Goal: Check status: Check status

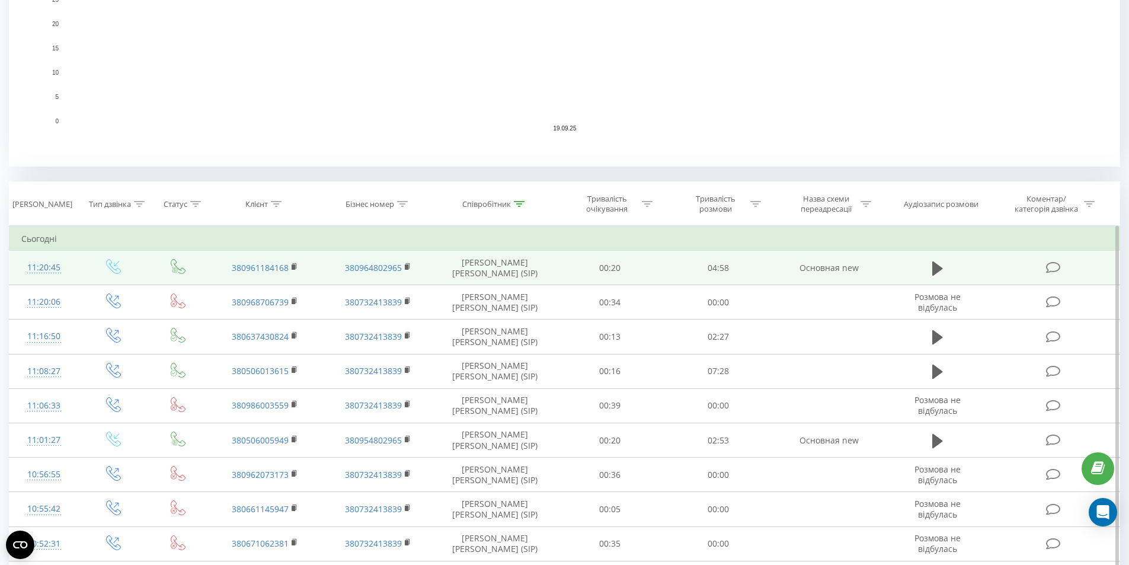
scroll to position [355, 0]
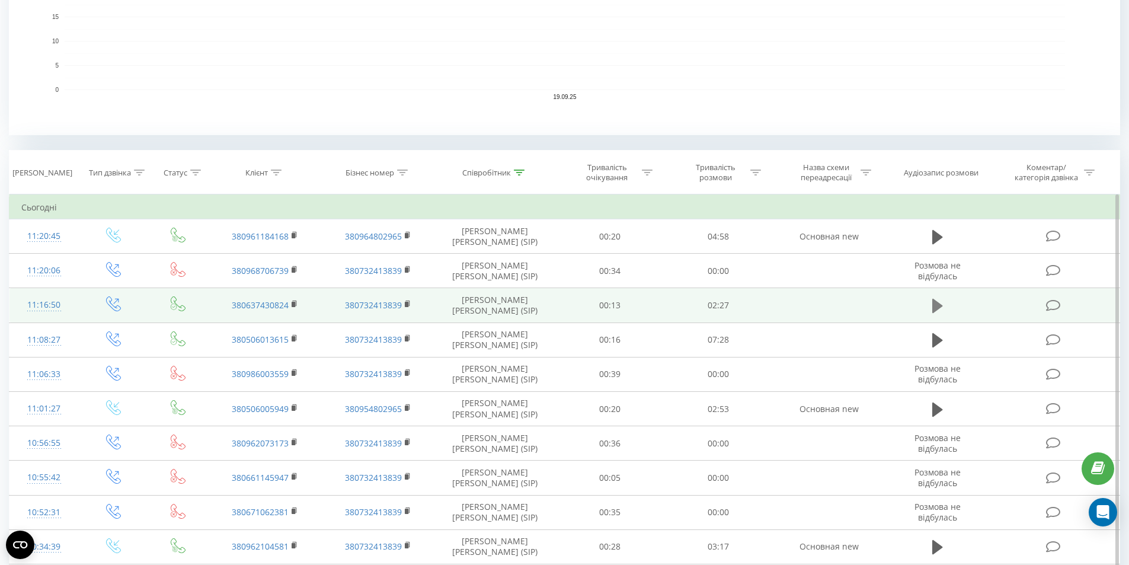
click at [930, 307] on button at bounding box center [937, 306] width 18 height 18
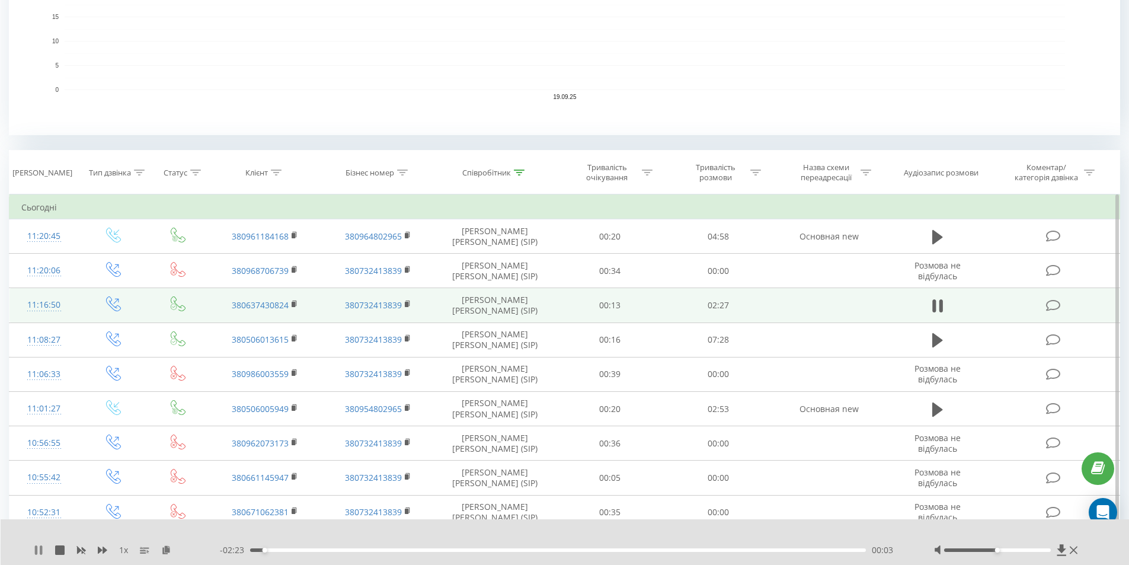
click at [39, 545] on icon at bounding box center [38, 549] width 9 height 9
